Goal: Communication & Community: Answer question/provide support

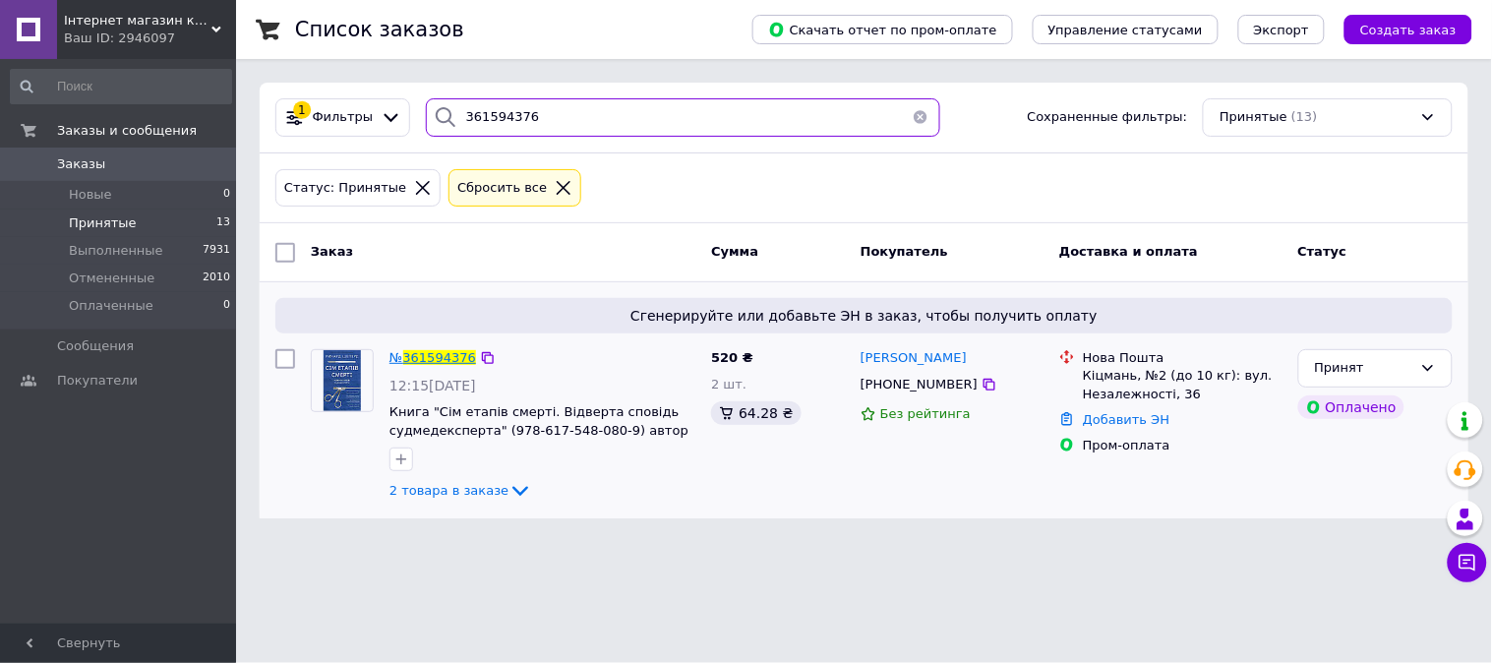
type input "361594376"
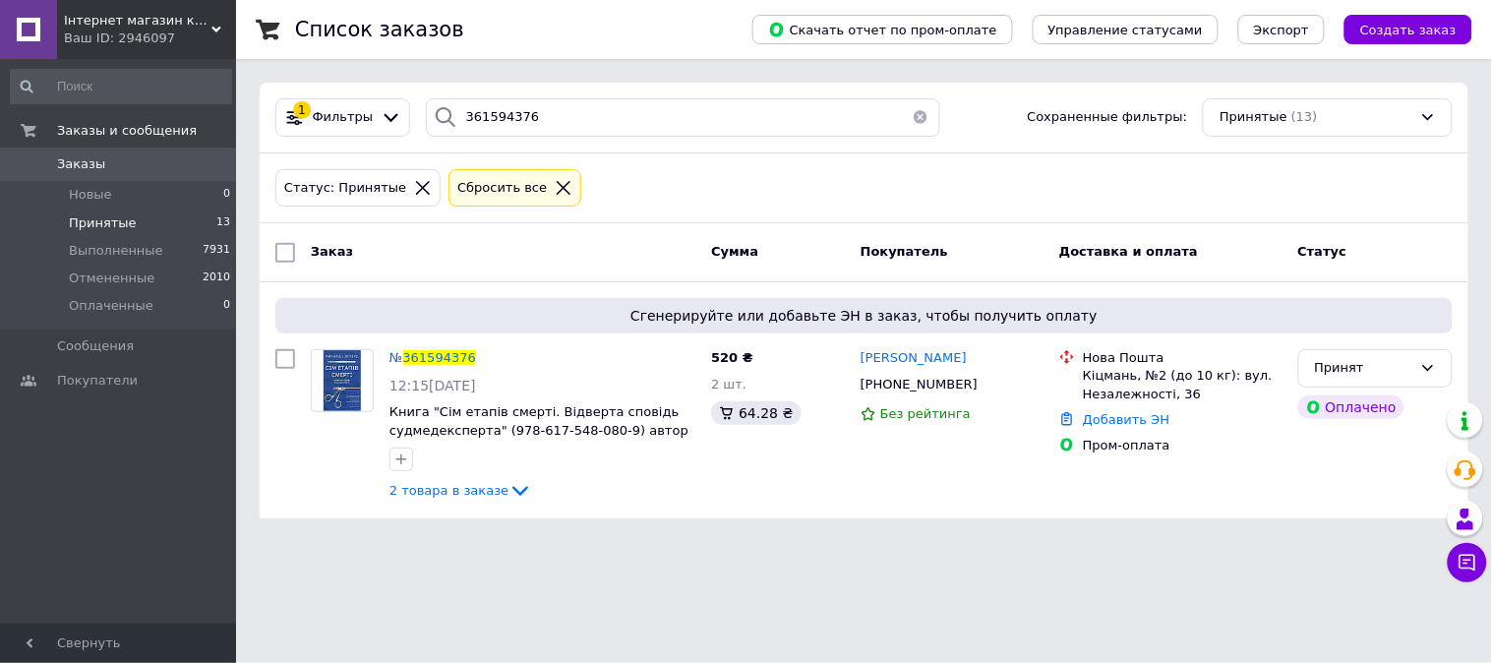
drag, startPoint x: 448, startPoint y: 350, endPoint x: 466, endPoint y: 350, distance: 18.7
click at [447, 350] on span "361594376" at bounding box center [439, 357] width 73 height 15
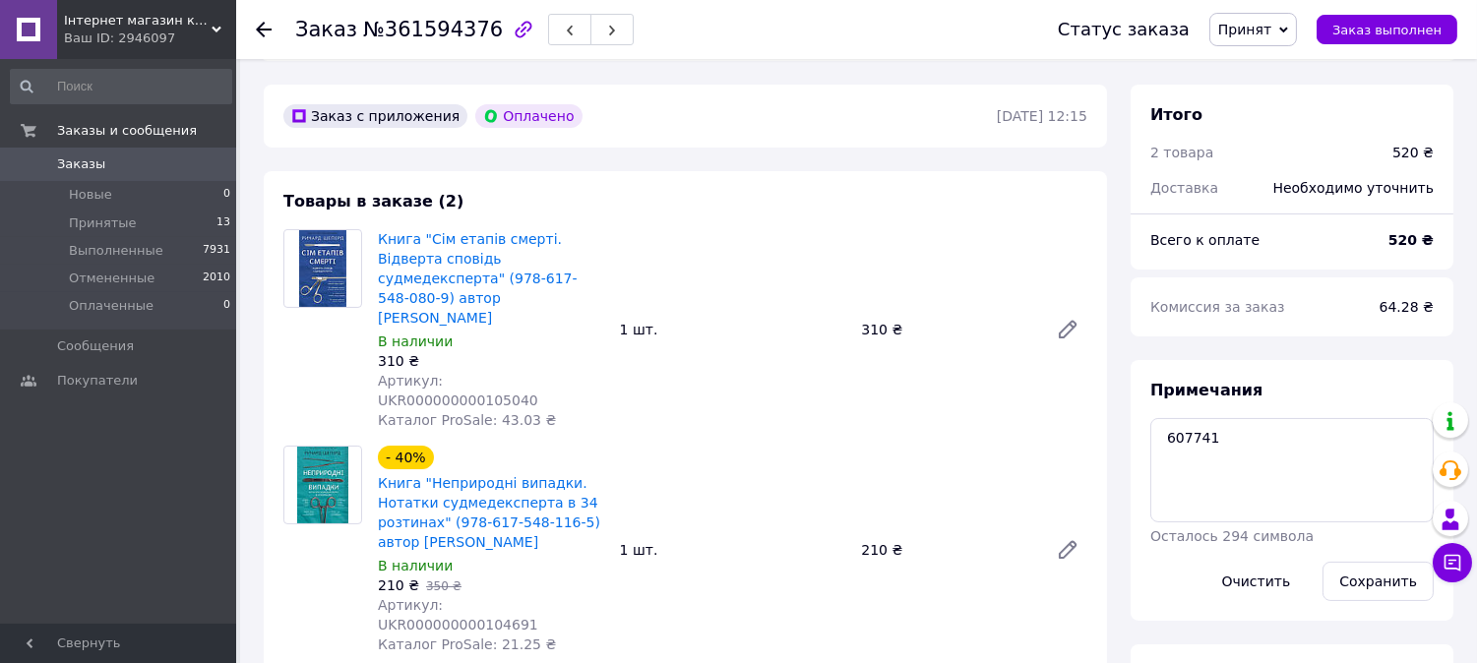
scroll to position [874, 0]
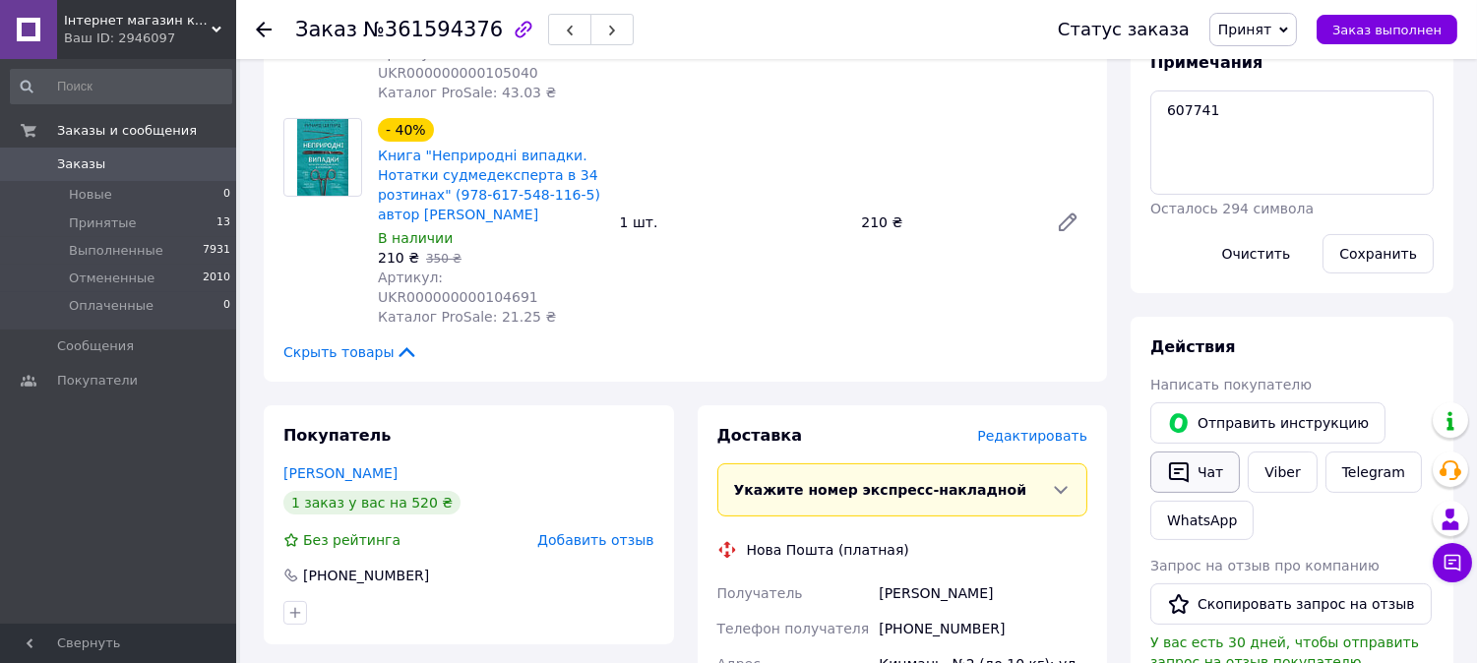
click at [1203, 475] on button "Чат" at bounding box center [1195, 472] width 90 height 41
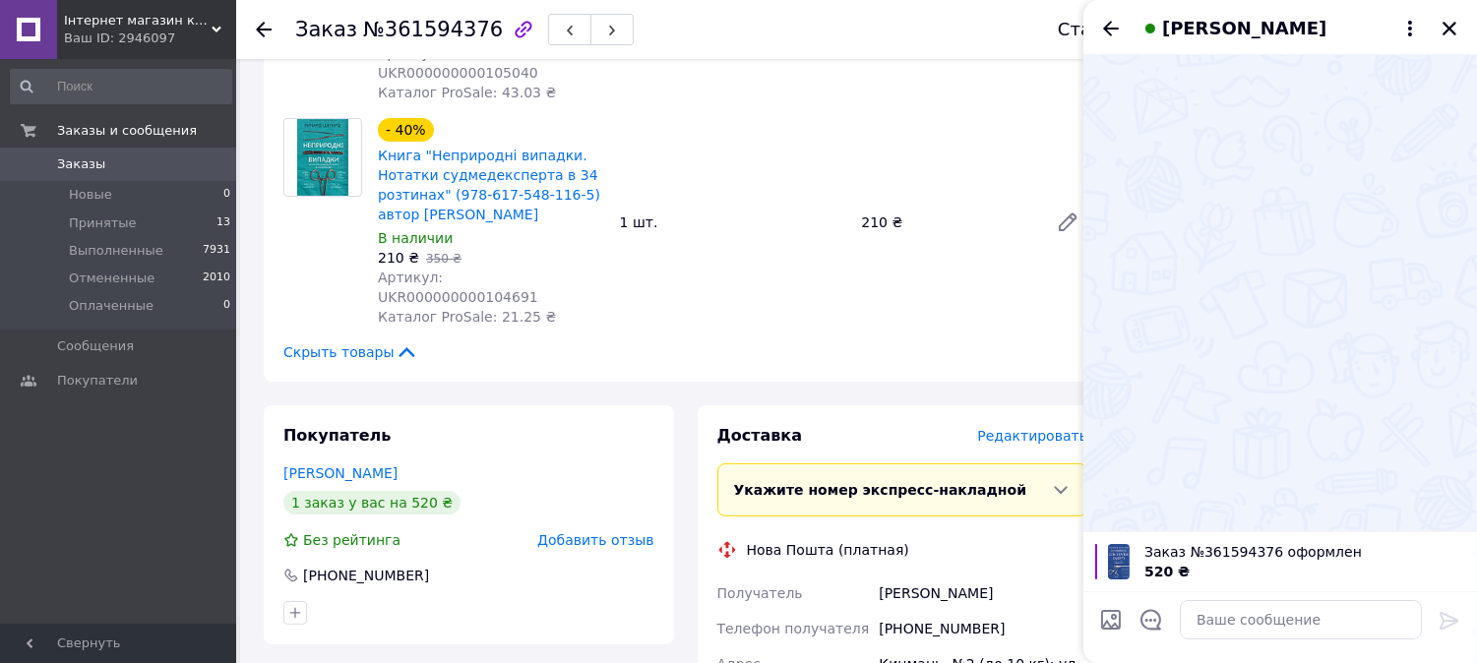
scroll to position [1093, 0]
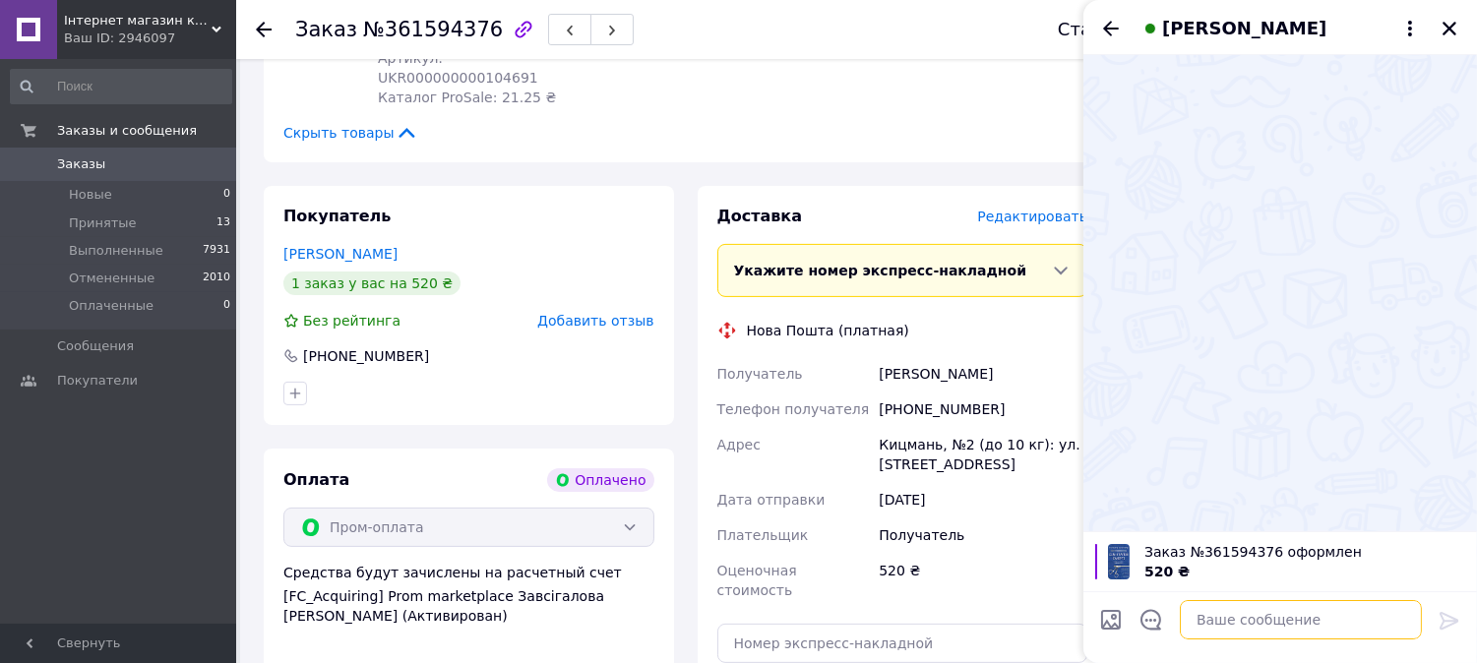
click at [1238, 615] on textarea at bounding box center [1300, 619] width 242 height 39
paste textarea "Доброго дня Ви оформили замовлення в онлайн-книгарні "BookChef" На жаль, ми не …"
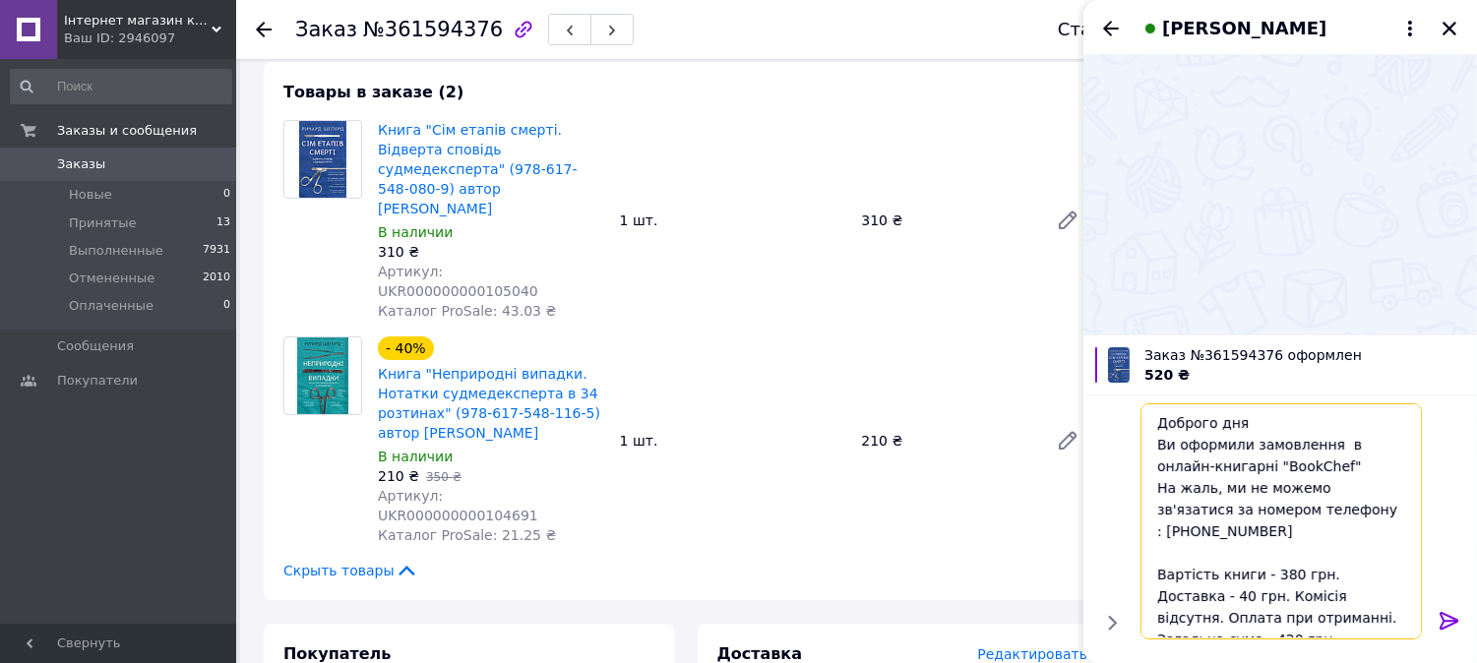
scroll to position [874, 0]
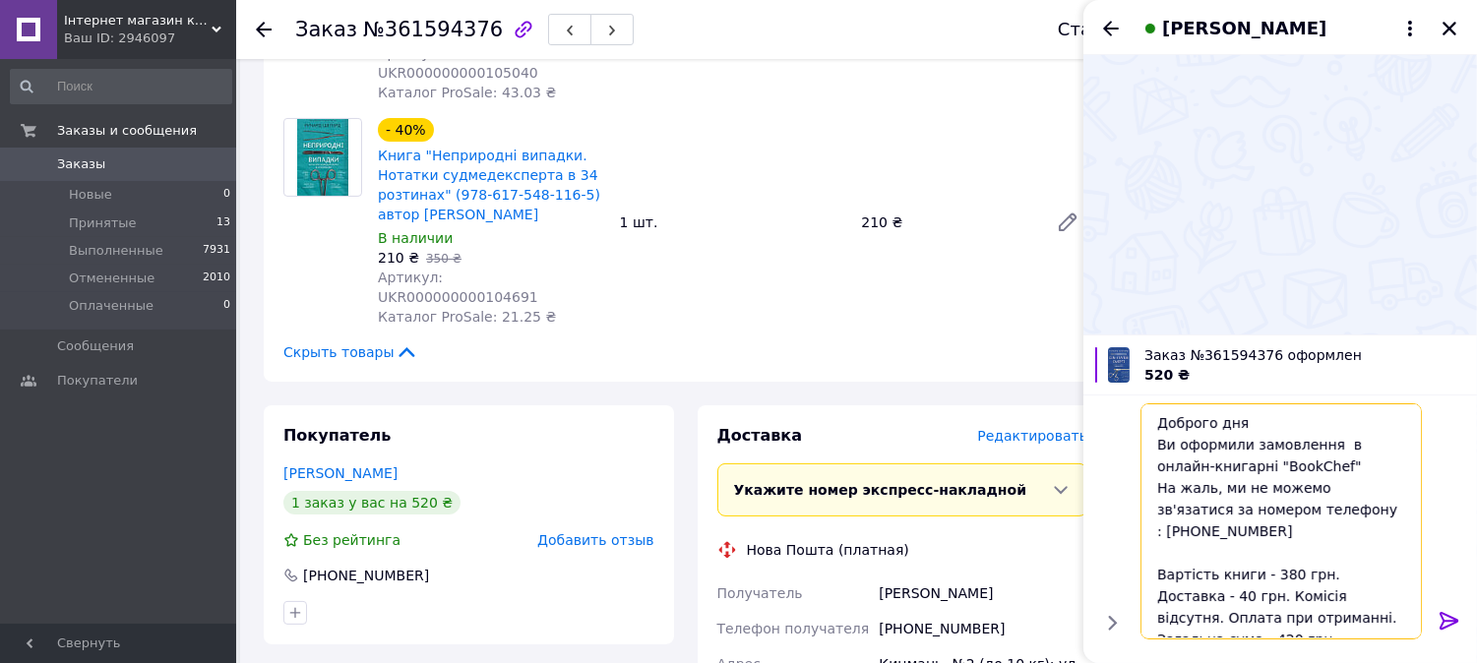
drag, startPoint x: 1339, startPoint y: 532, endPoint x: 1372, endPoint y: 595, distance: 71.3
click at [1372, 595] on textarea "Доброго дня Ви оформили замовлення в онлайн-книгарні "BookChef" На жаль, ми не …" at bounding box center [1280, 521] width 281 height 236
click at [1243, 563] on textarea "Доброго дня Ви оформили замовлення в онлайн-книгарні "BookChef" На жаль, ми не …" at bounding box center [1280, 521] width 281 height 236
click at [1176, 536] on textarea "Доброго дня Ви оформили замовлення в онлайн-книгарні "BookChef" На жаль, ми не …" at bounding box center [1280, 521] width 281 height 236
paste textarea "Неприродні випадки. Нотатки судмедексперта в 34 розтинах"
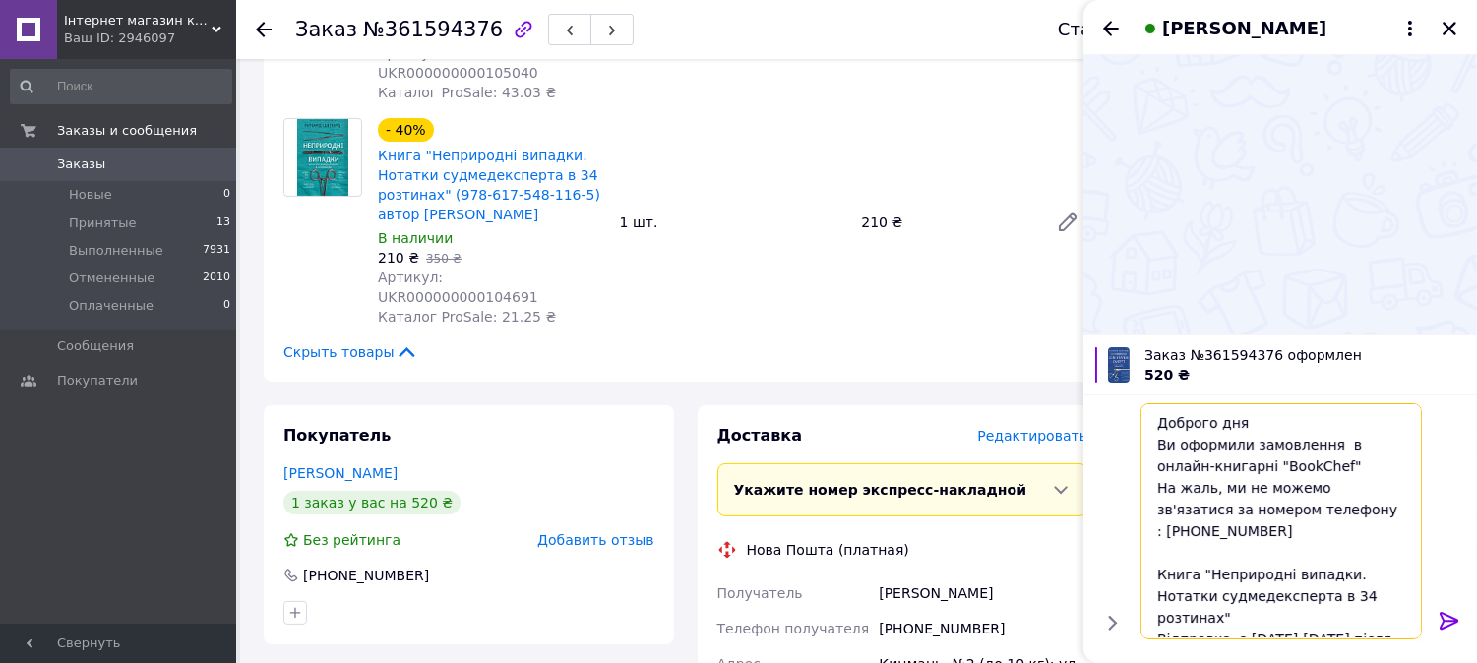
click at [1364, 575] on textarea "Доброго дня Ви оформили замовлення в онлайн-книгарні "BookChef" На жаль, ми не …" at bounding box center [1280, 521] width 281 height 236
click at [1271, 615] on textarea "Доброго дня Ви оформили замовлення в онлайн-книгарні "BookChef" На жаль, ми не …" at bounding box center [1280, 521] width 281 height 236
paste textarea "має дефекти обкладинки, Вас все влаштовує?"
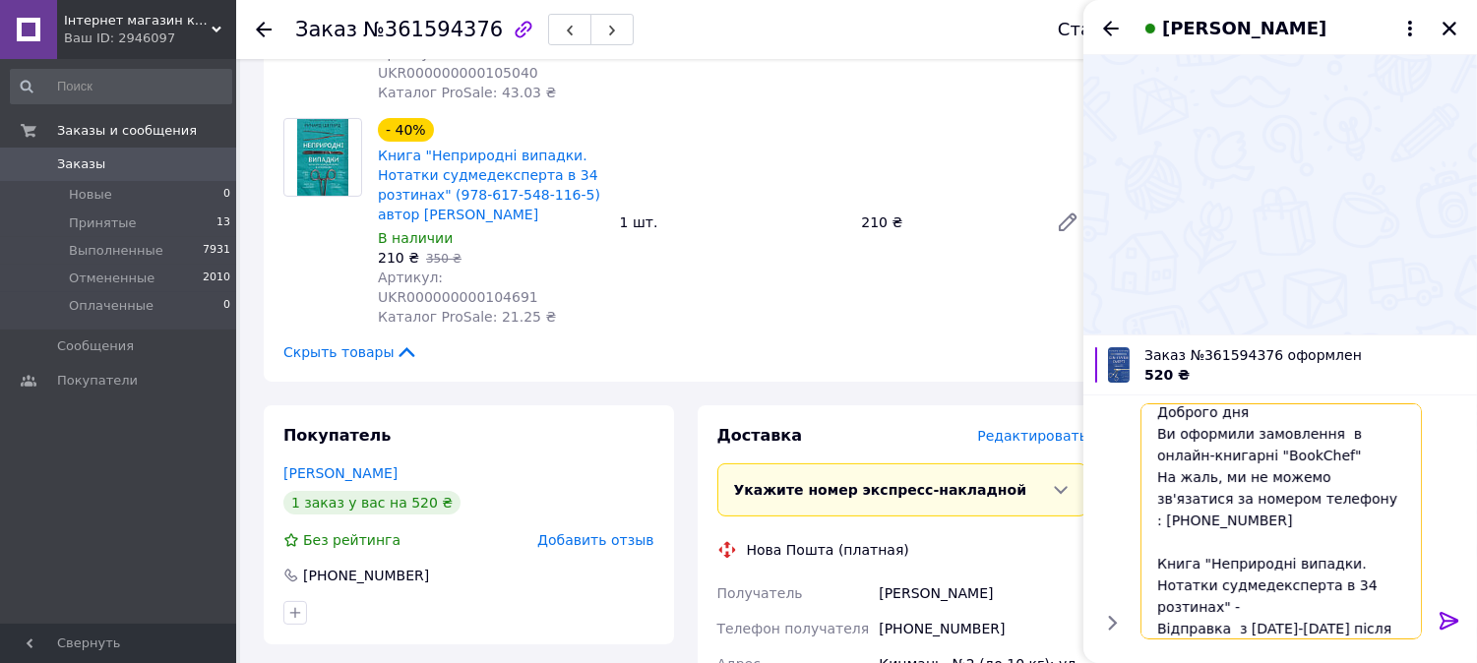
click at [1372, 565] on textarea "Доброго дня Ви оформили замовлення в онлайн-книгарні "BookChef" На жаль, ми не …" at bounding box center [1280, 521] width 281 height 236
paste textarea "має дефекти обкладинки, Вас все влаштовує?"
click at [1178, 526] on textarea "Доброго дня Ви оформили замовлення в онлайн-книгарні "BookChef" На жаль, ми не …" at bounding box center [1280, 521] width 281 height 236
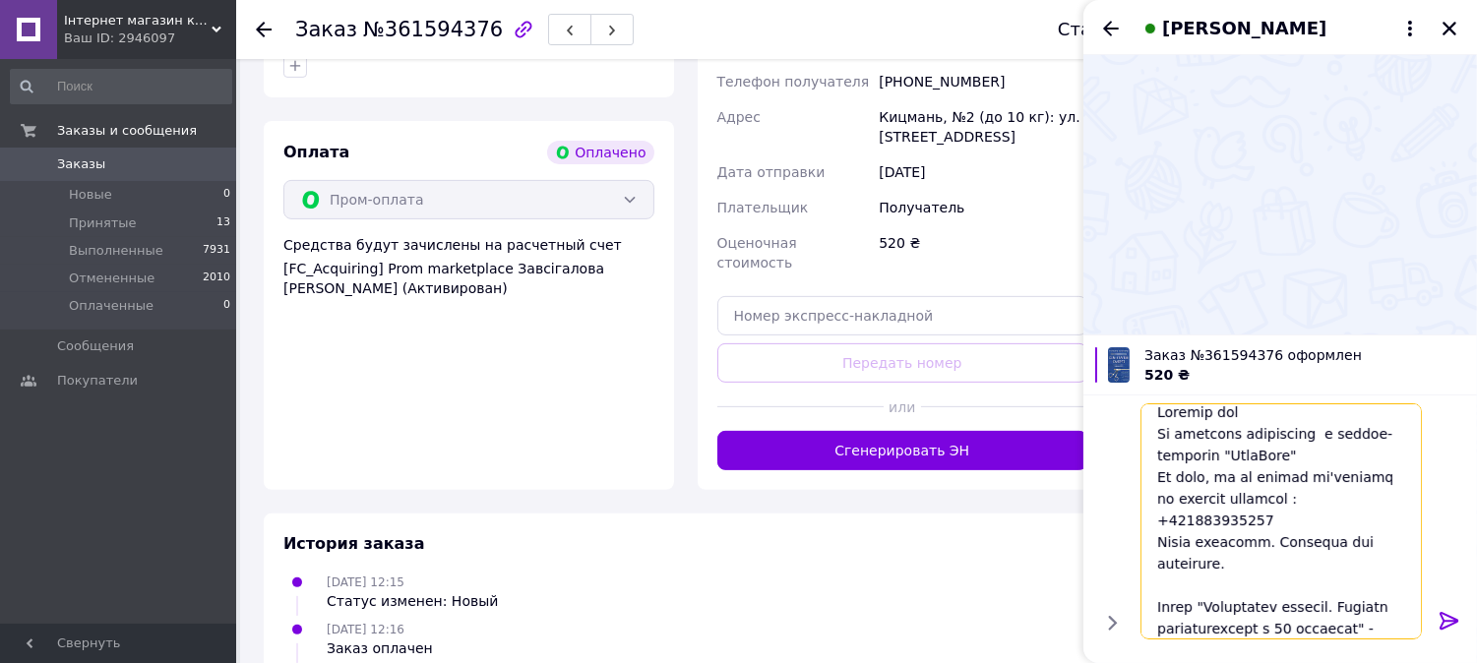
scroll to position [1093, 0]
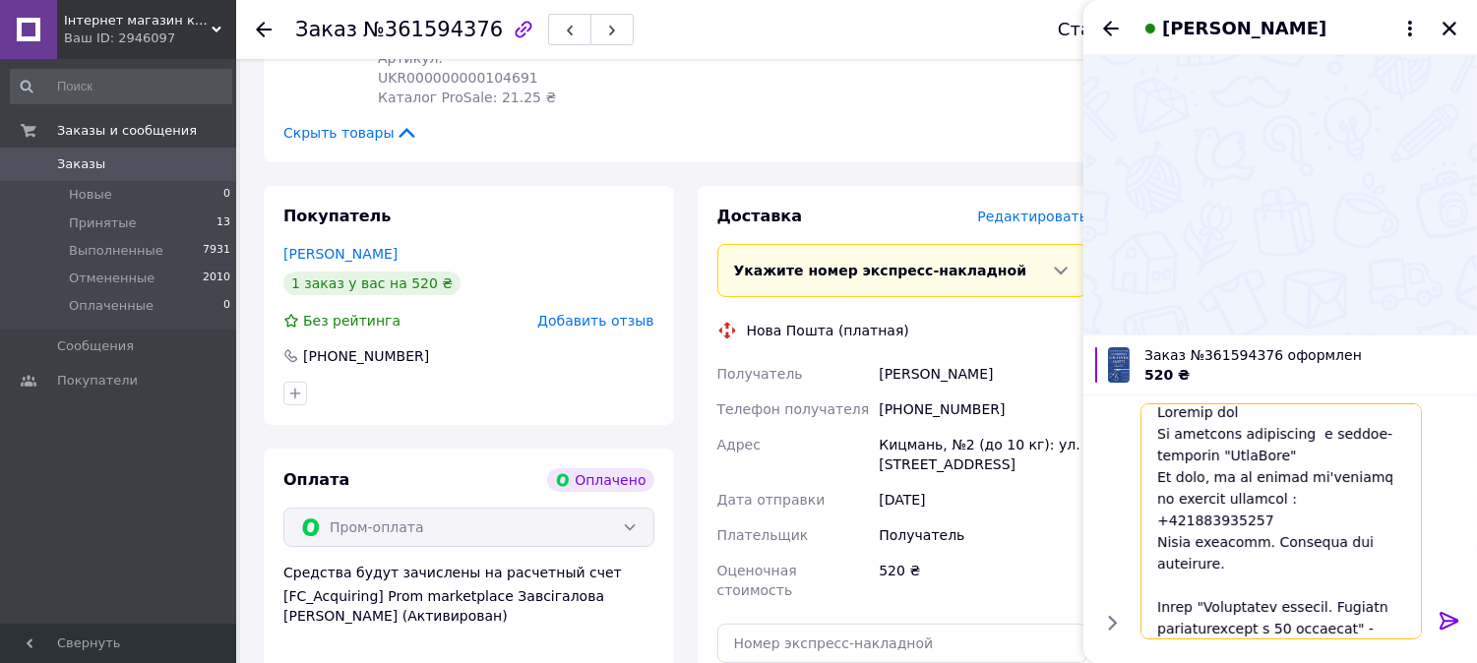
type textarea "Loremip dol Si ametcons adipiscing e seddoe-temporin "UtlaBore" Et dolo, ma al …"
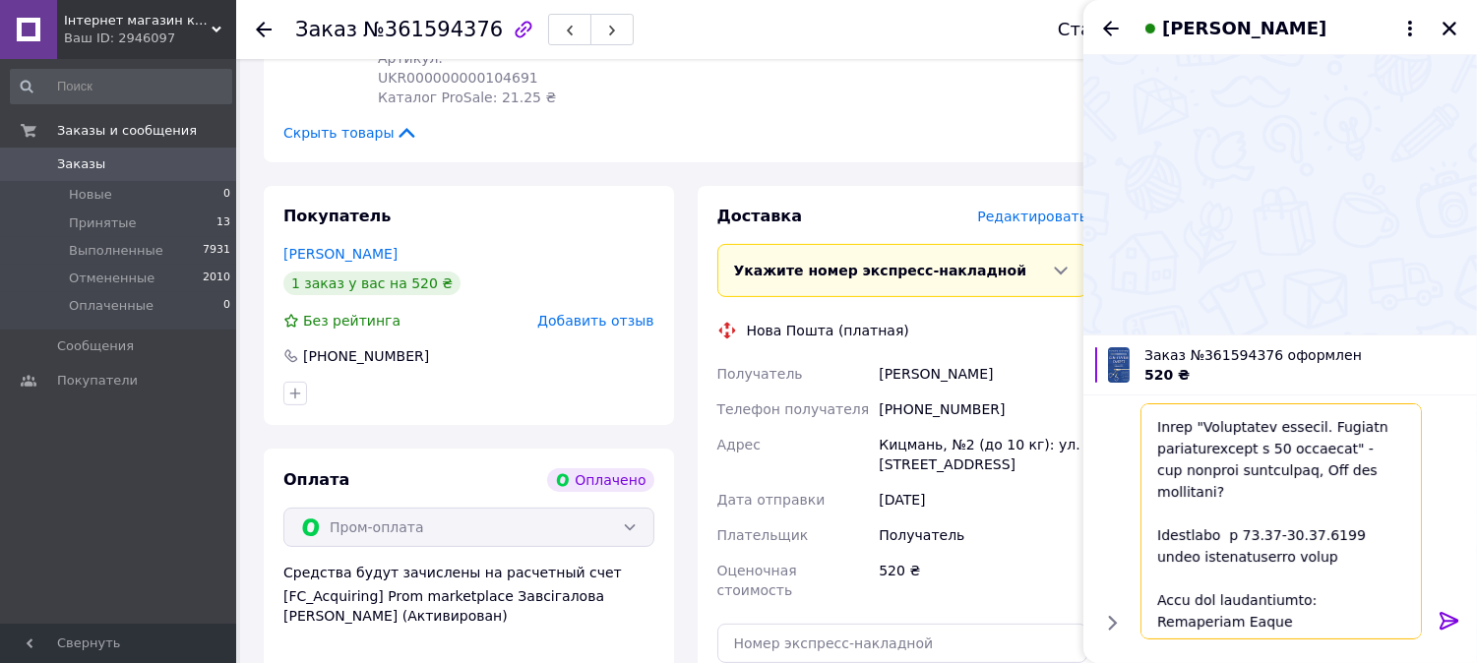
scroll to position [0, 0]
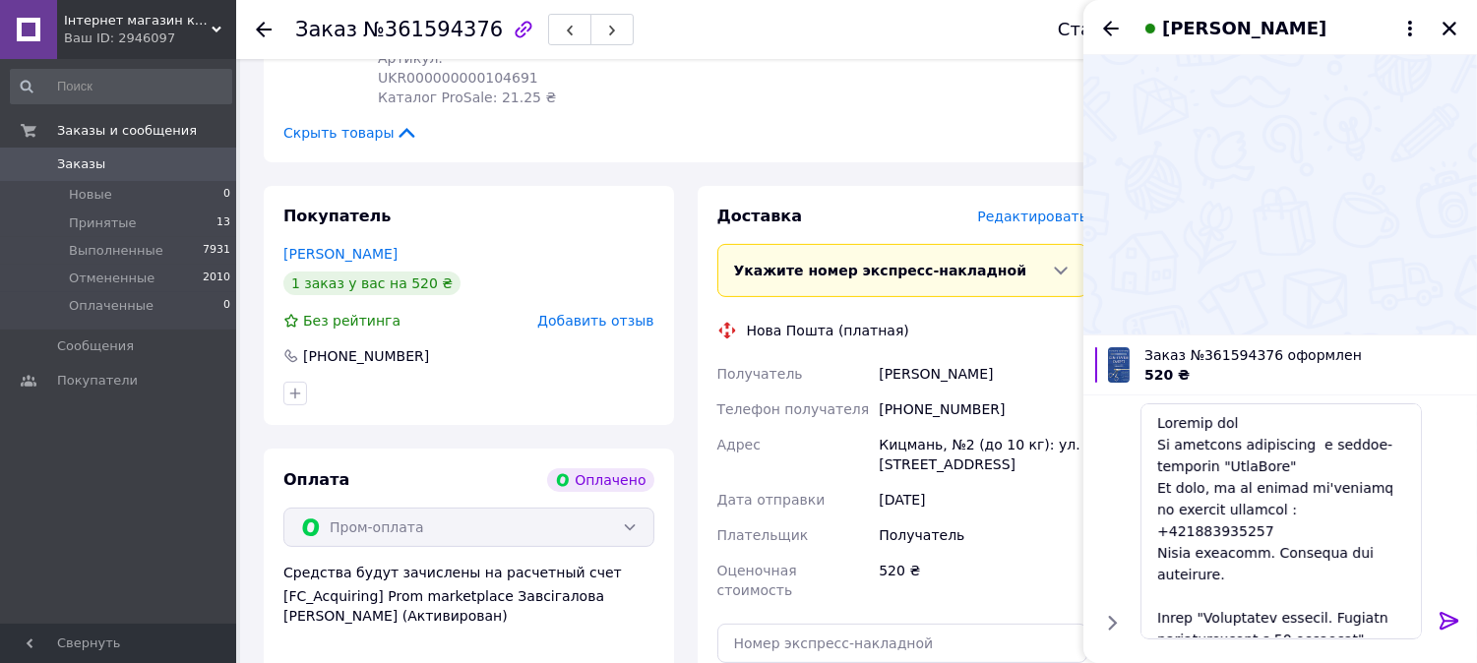
click at [1446, 626] on icon at bounding box center [1448, 621] width 19 height 18
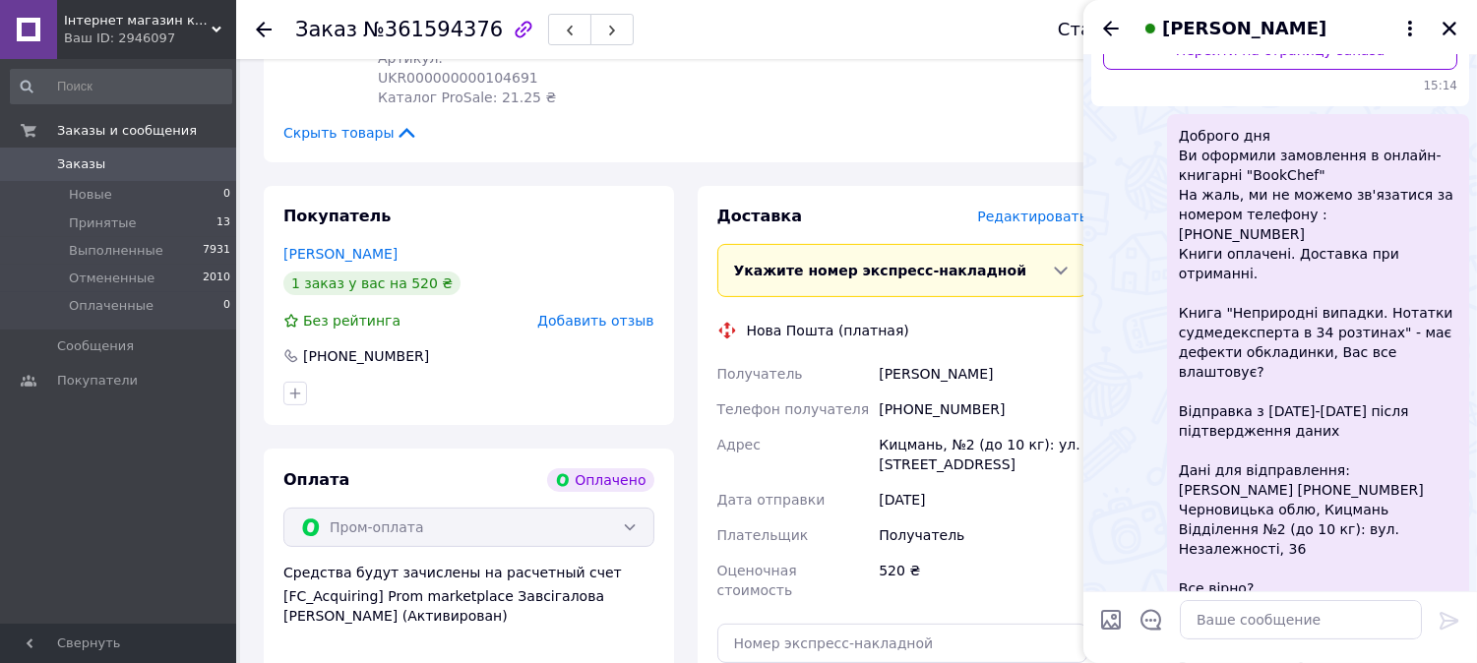
scroll to position [413, 0]
